Goal: Task Accomplishment & Management: Manage account settings

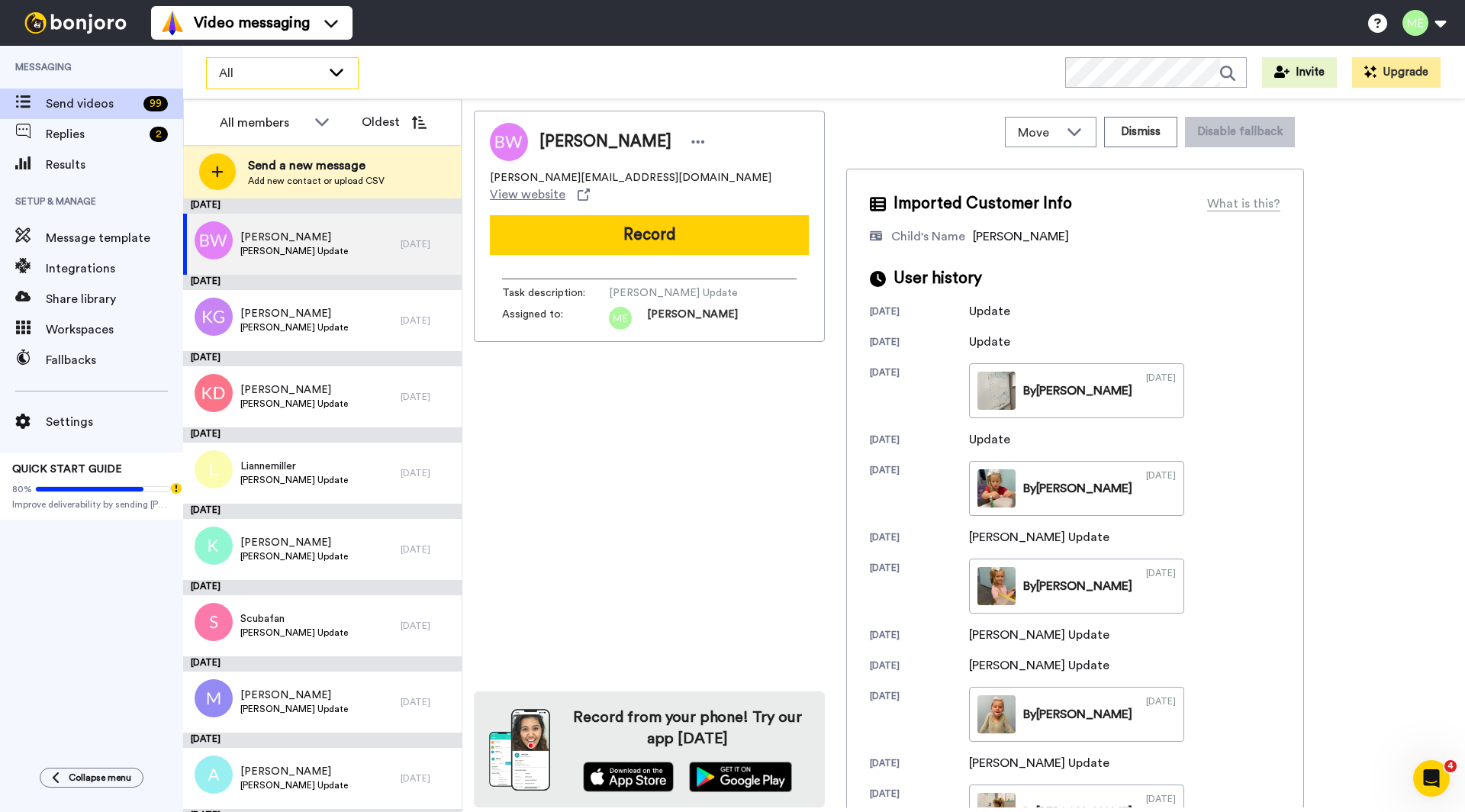
click at [342, 75] on icon at bounding box center [336, 72] width 18 height 16
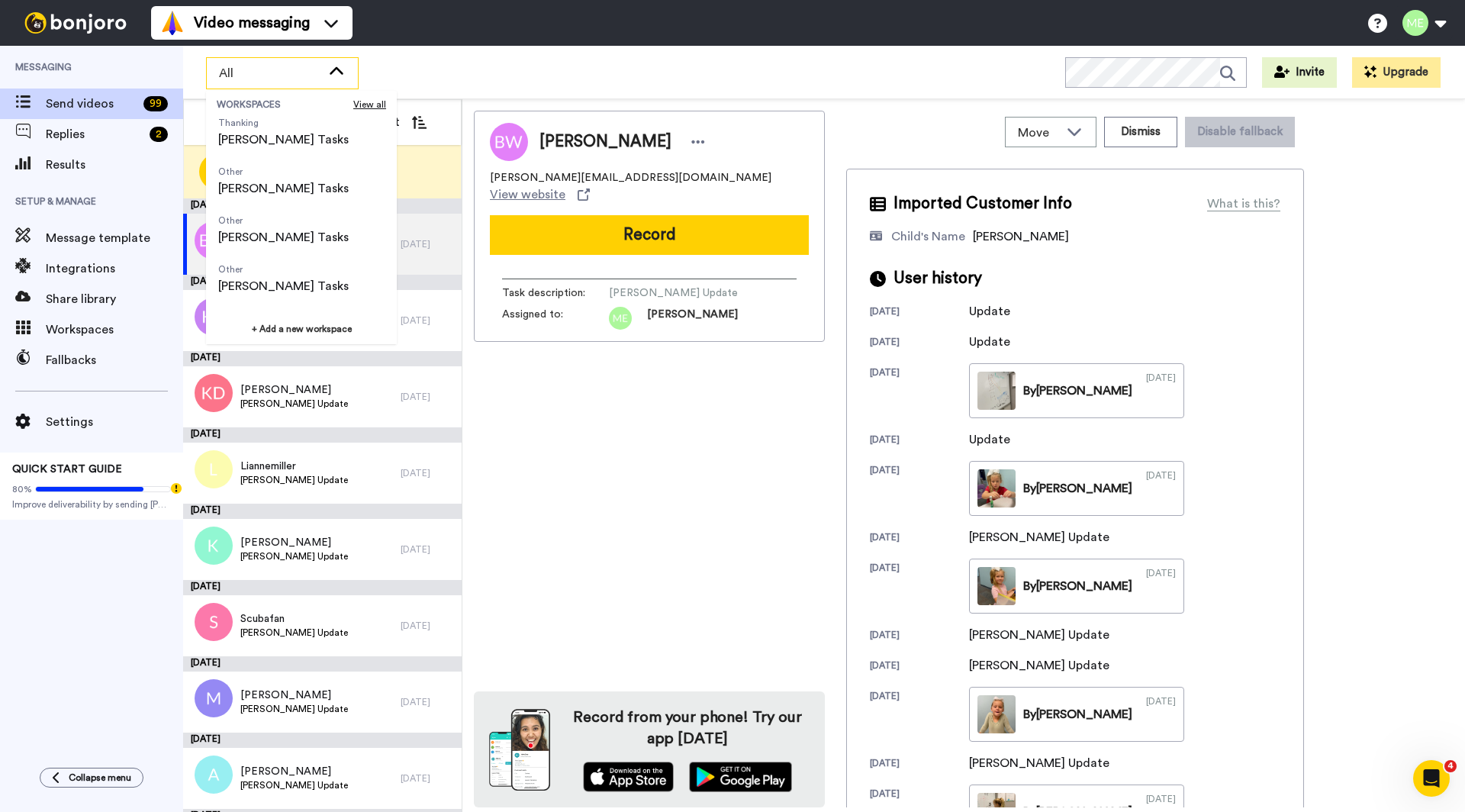
scroll to position [168, 0]
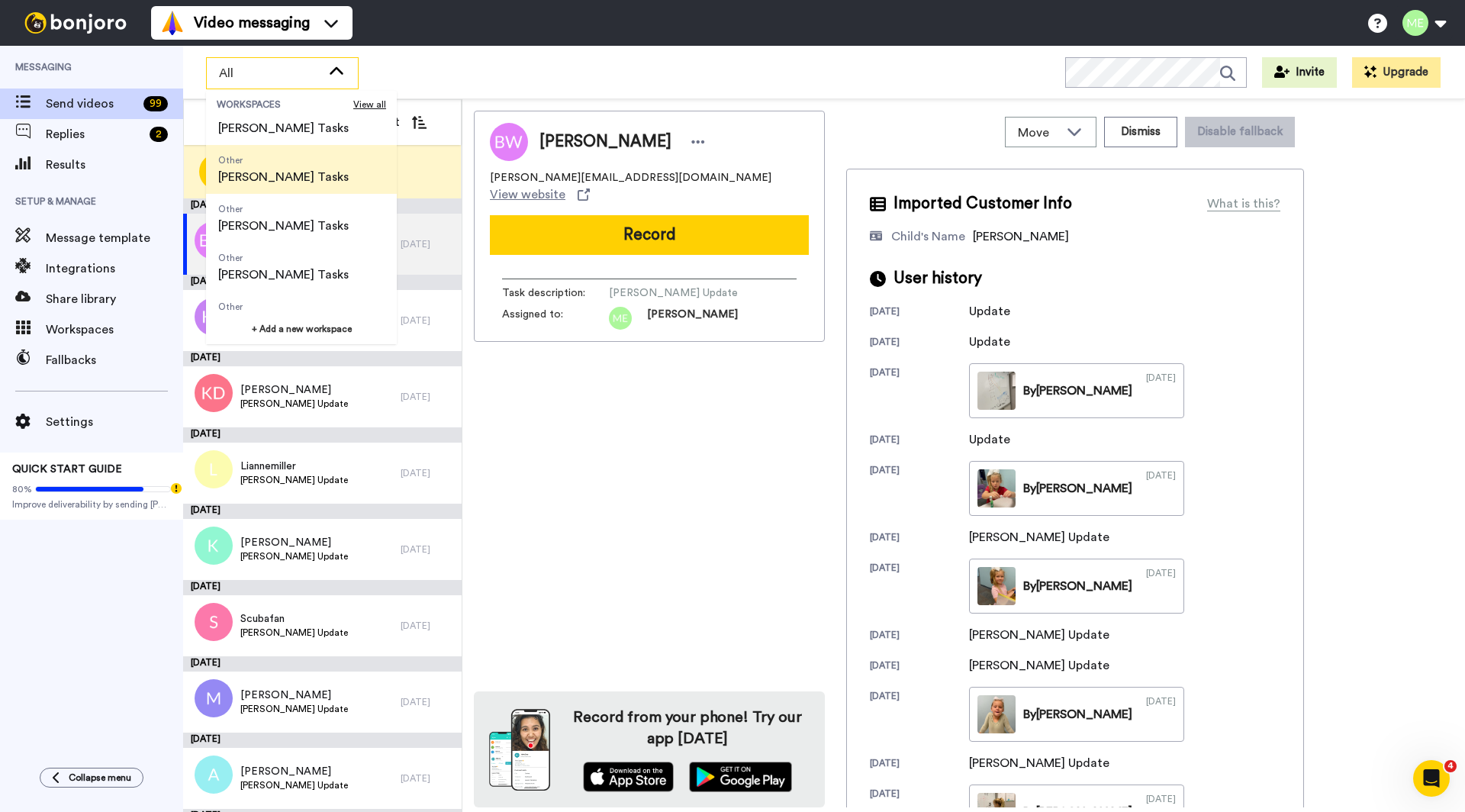
click at [309, 181] on li "Other Haley Tasks" at bounding box center [301, 169] width 191 height 49
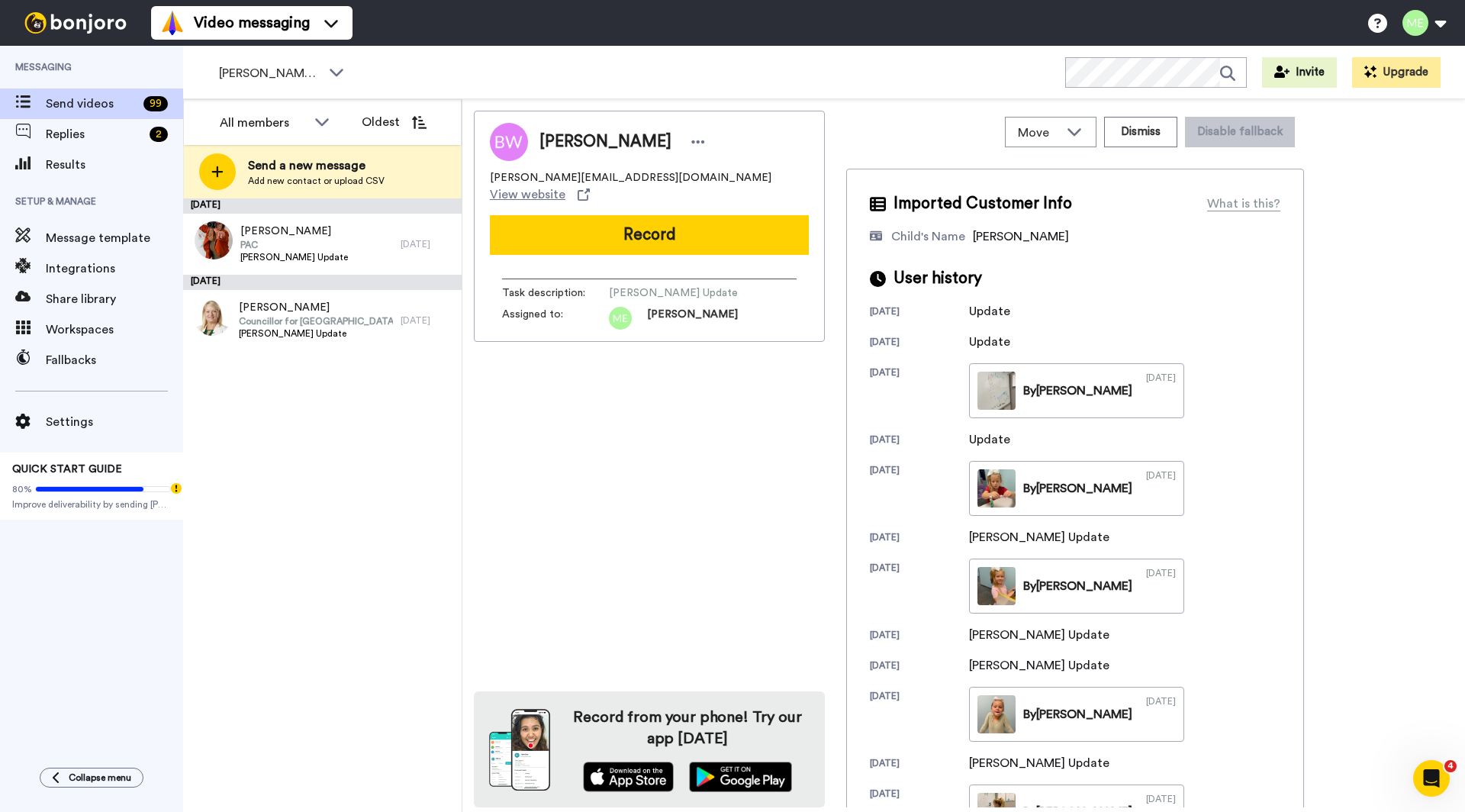
click at [80, 440] on div "Settings QUICK START GUIDE 80% Improve deliverability by sending Bonjoro’s from…" at bounding box center [91, 447] width 183 height 144
click at [80, 421] on span "Settings" at bounding box center [115, 422] width 137 height 18
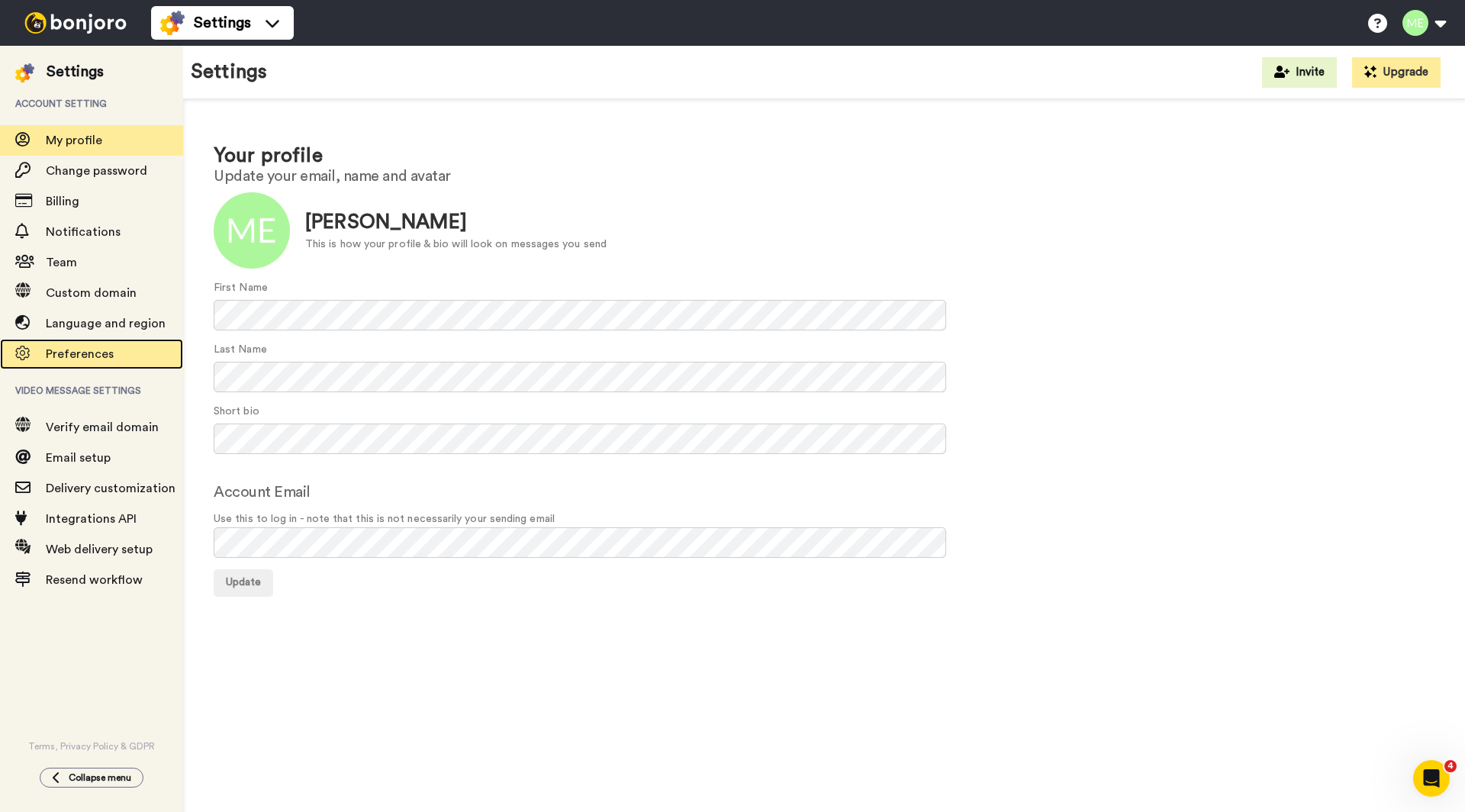
click at [109, 351] on span "Preferences" at bounding box center [79, 354] width 68 height 12
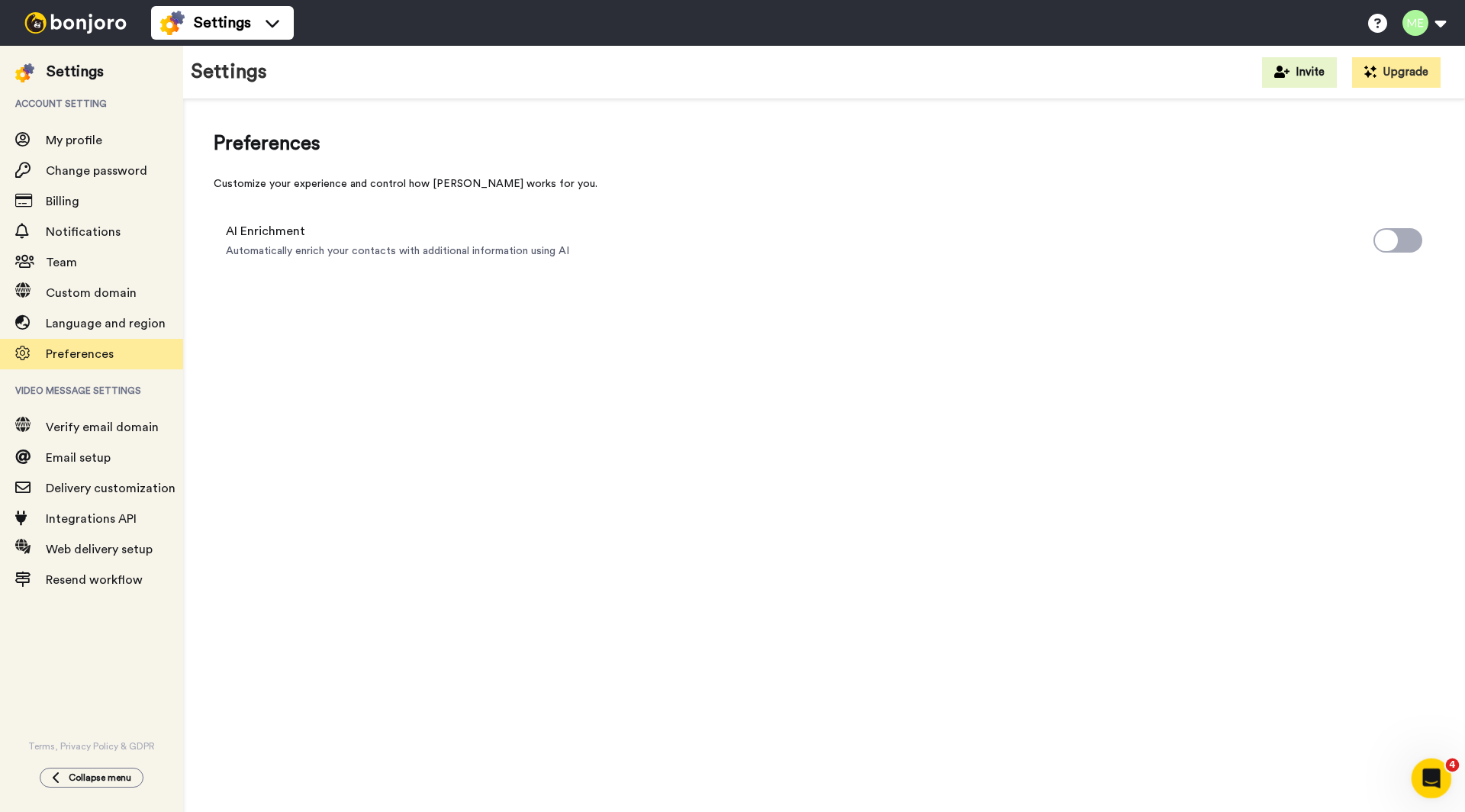
click at [1431, 770] on icon "Open Intercom Messenger" at bounding box center [1429, 776] width 25 height 25
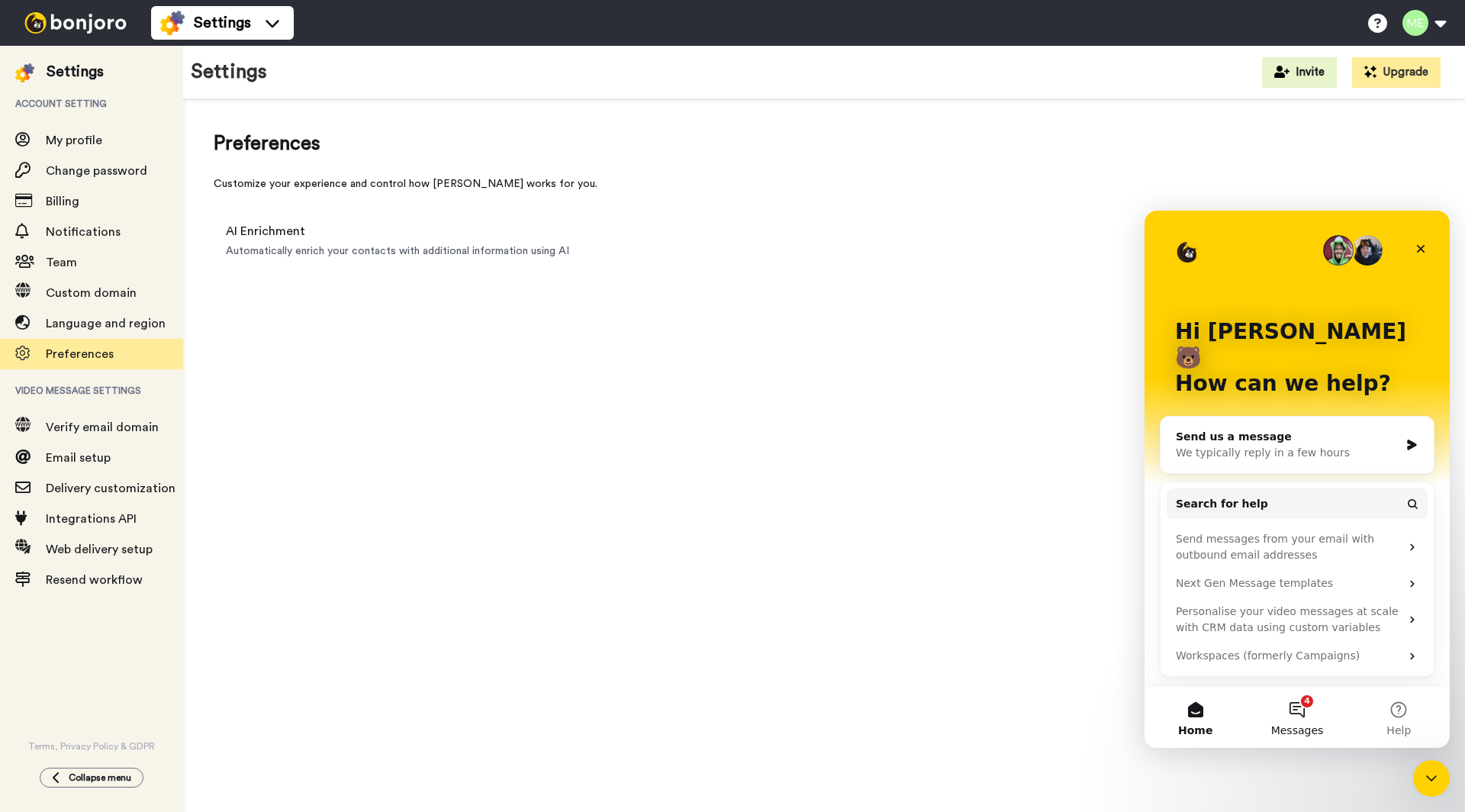
click at [1298, 713] on button "4 Messages" at bounding box center [1297, 717] width 101 height 61
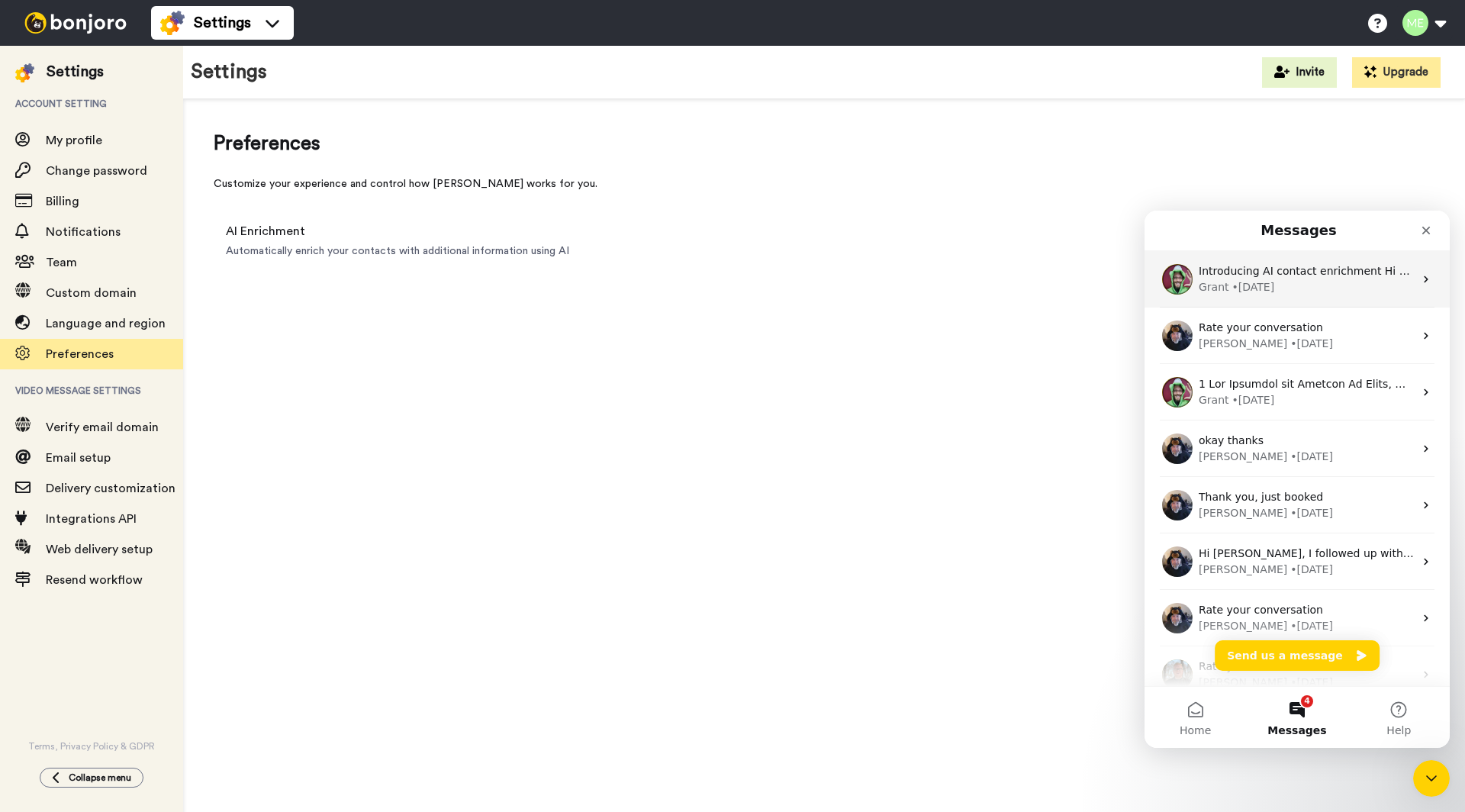
click at [1308, 281] on div "Grant • [DATE]" at bounding box center [1306, 287] width 215 height 16
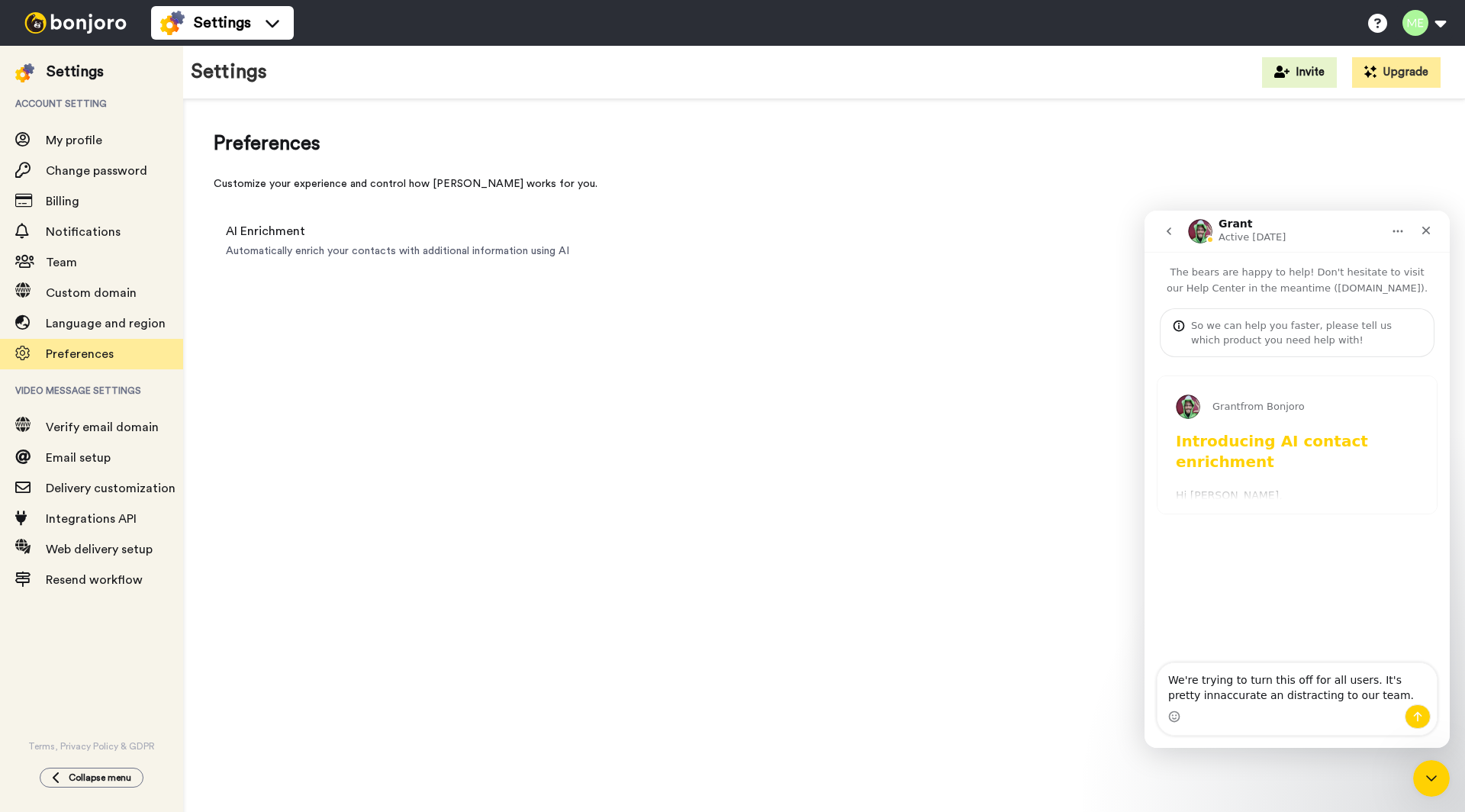
click at [1199, 690] on textarea "We're trying to turn this off for all users. It's pretty innaccurate an distrac…" at bounding box center [1297, 683] width 279 height 41
click at [1364, 694] on textarea "We're trying to turn this off for all users. It's pretty inaccurate an distract…" at bounding box center [1297, 683] width 279 height 41
click at [1229, 695] on textarea "We're trying to turn this off for all users. It's pretty inaccurate an distract…" at bounding box center [1297, 683] width 279 height 41
click at [1372, 697] on textarea "We're trying to turn this off for all users. It's pretty inaccurate and distrac…" at bounding box center [1297, 683] width 279 height 41
type textarea "We're trying to turn this off for all users. It's pretty inaccurate and distrac…"
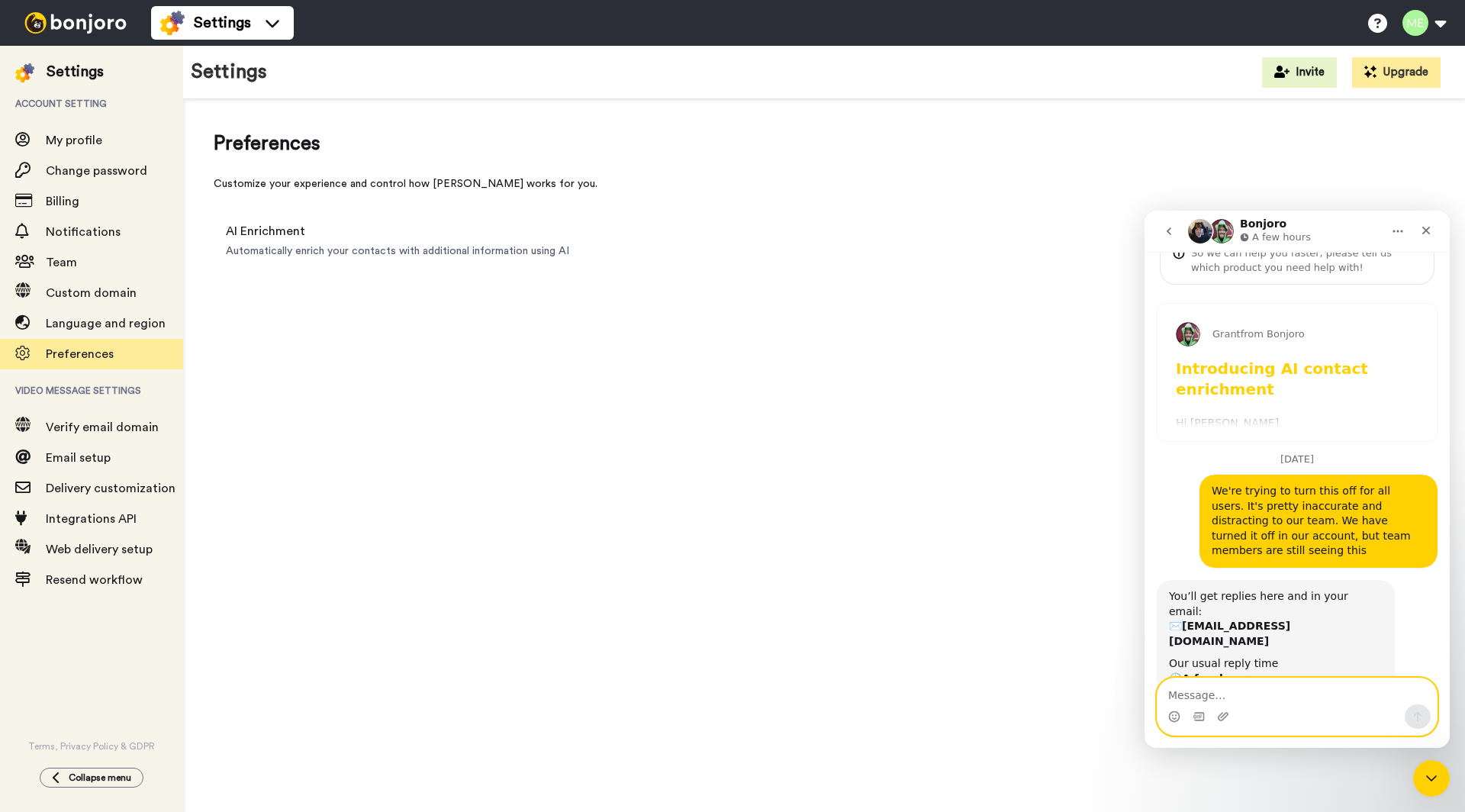
scroll to position [117, 0]
